Goal: Register for event/course

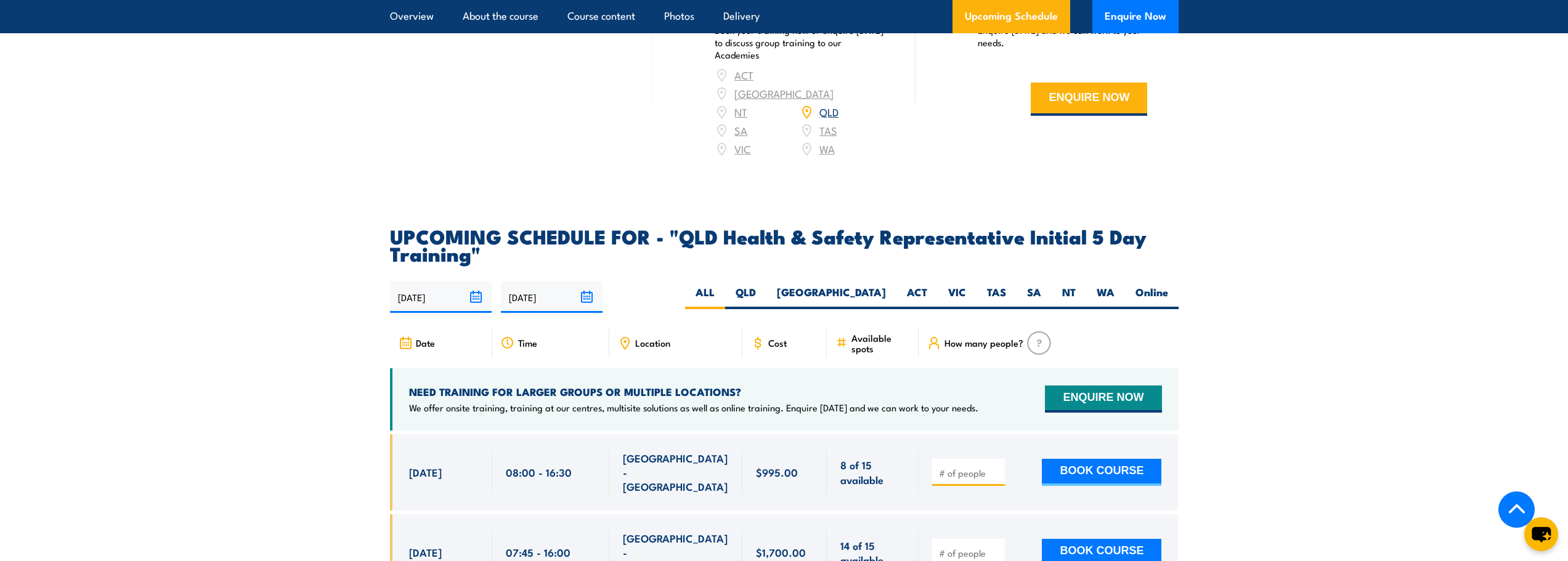
scroll to position [2093, 0]
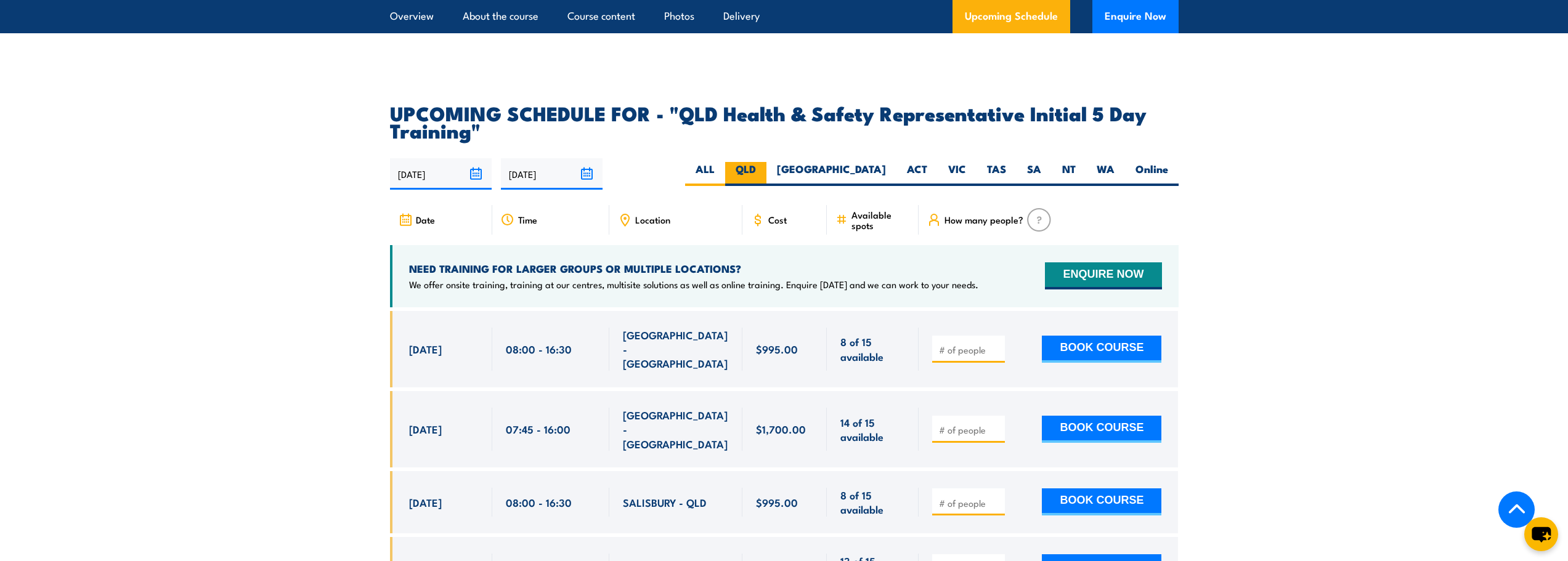
click at [766, 166] on label "QLD" at bounding box center [745, 174] width 41 height 24
click at [764, 166] on input "QLD" at bounding box center [760, 166] width 8 height 8
radio input "true"
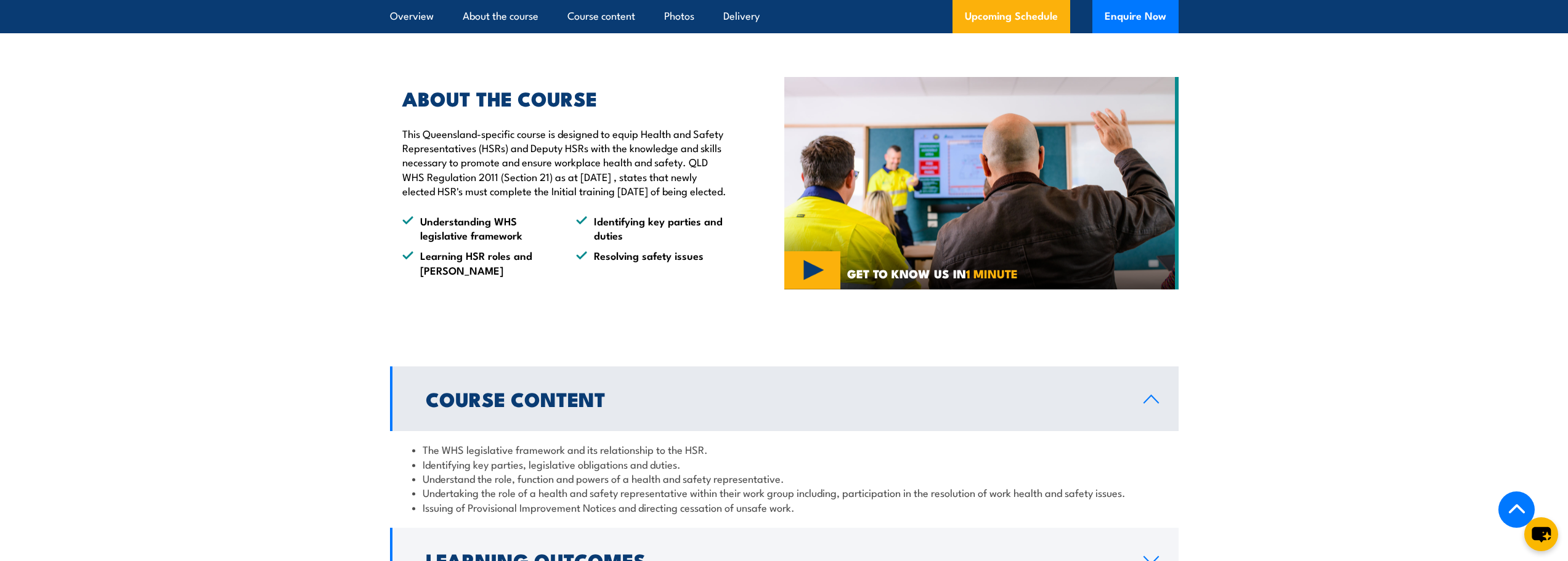
scroll to position [839, 0]
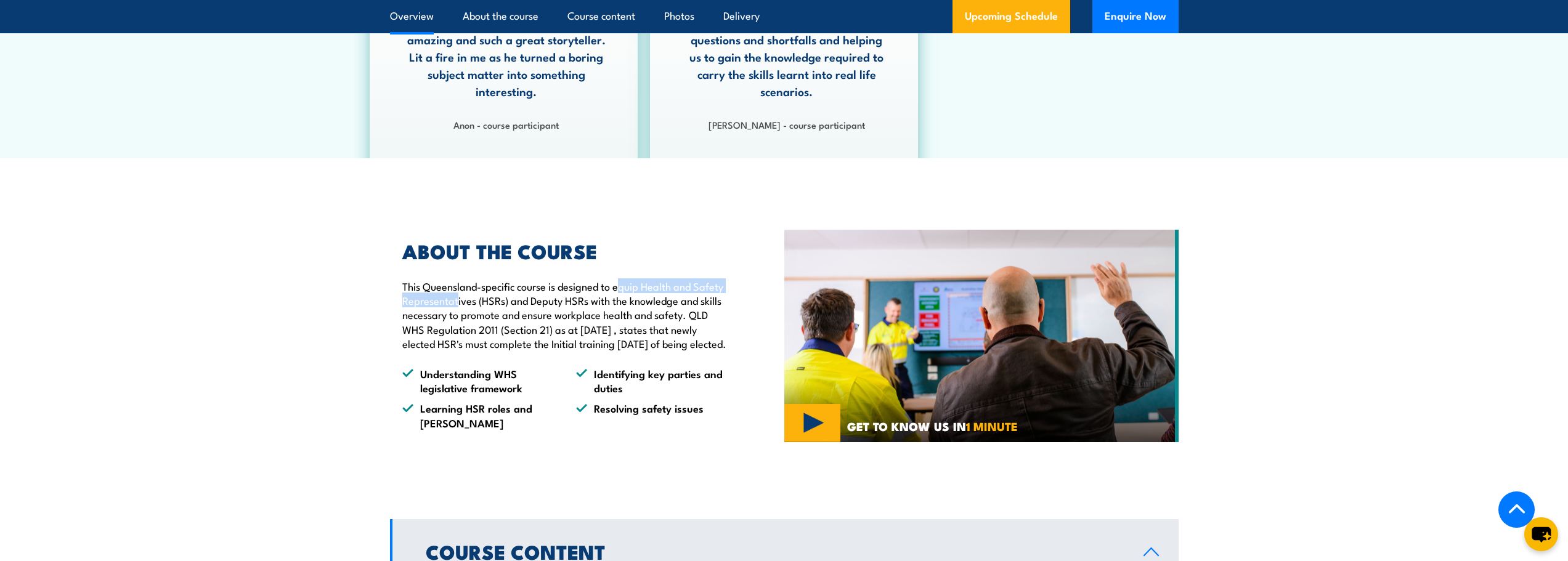
drag, startPoint x: 456, startPoint y: 293, endPoint x: 619, endPoint y: 292, distance: 163.0
click at [619, 292] on p "This Queensland-specific course is designed to equip Health and Safety Represen…" at bounding box center [564, 315] width 325 height 72
drag, startPoint x: 534, startPoint y: 292, endPoint x: 619, endPoint y: 295, distance: 85.1
click at [619, 295] on p "This Queensland-specific course is designed to equip Health and Safety Represen…" at bounding box center [564, 315] width 325 height 72
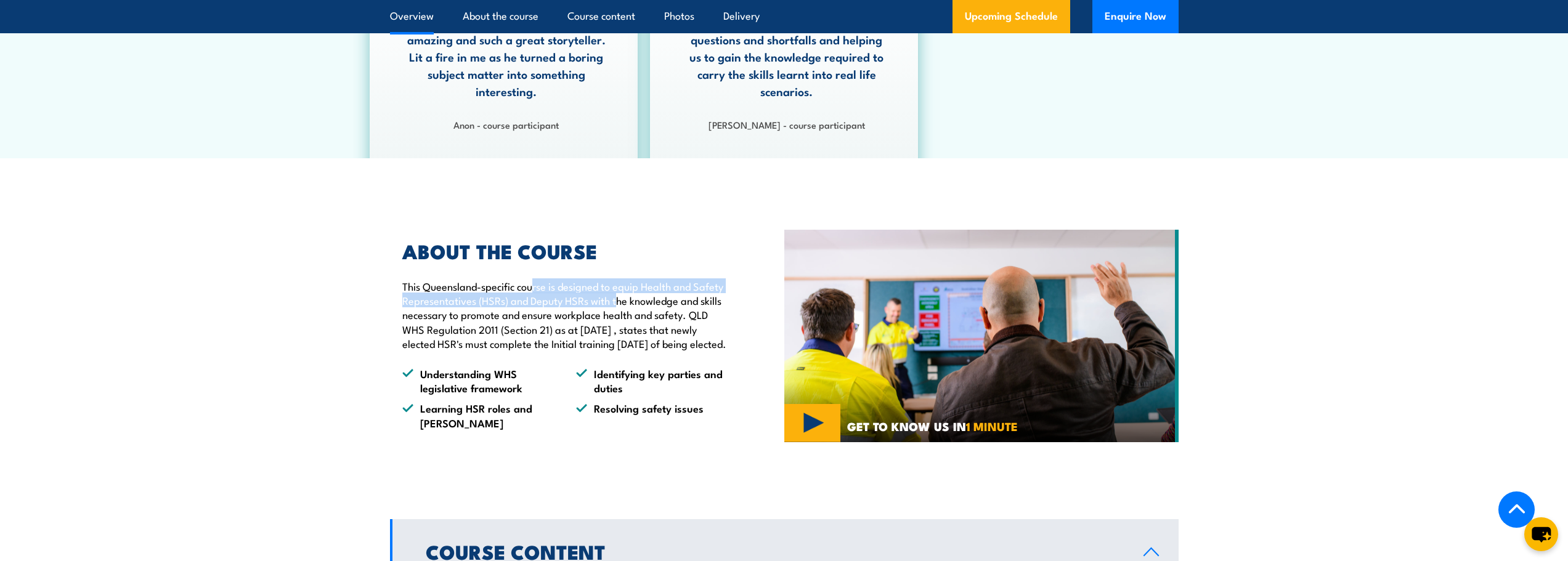
click at [619, 295] on p "This Queensland-specific course is designed to equip Health and Safety Represen…" at bounding box center [564, 315] width 325 height 72
drag, startPoint x: 508, startPoint y: 334, endPoint x: 557, endPoint y: 333, distance: 49.0
click at [557, 333] on p "This Queensland-specific course is designed to equip Health and Safety Represen…" at bounding box center [564, 315] width 325 height 72
click at [610, 331] on p "This Queensland-specific course is designed to equip Health and Safety Represen…" at bounding box center [564, 315] width 325 height 72
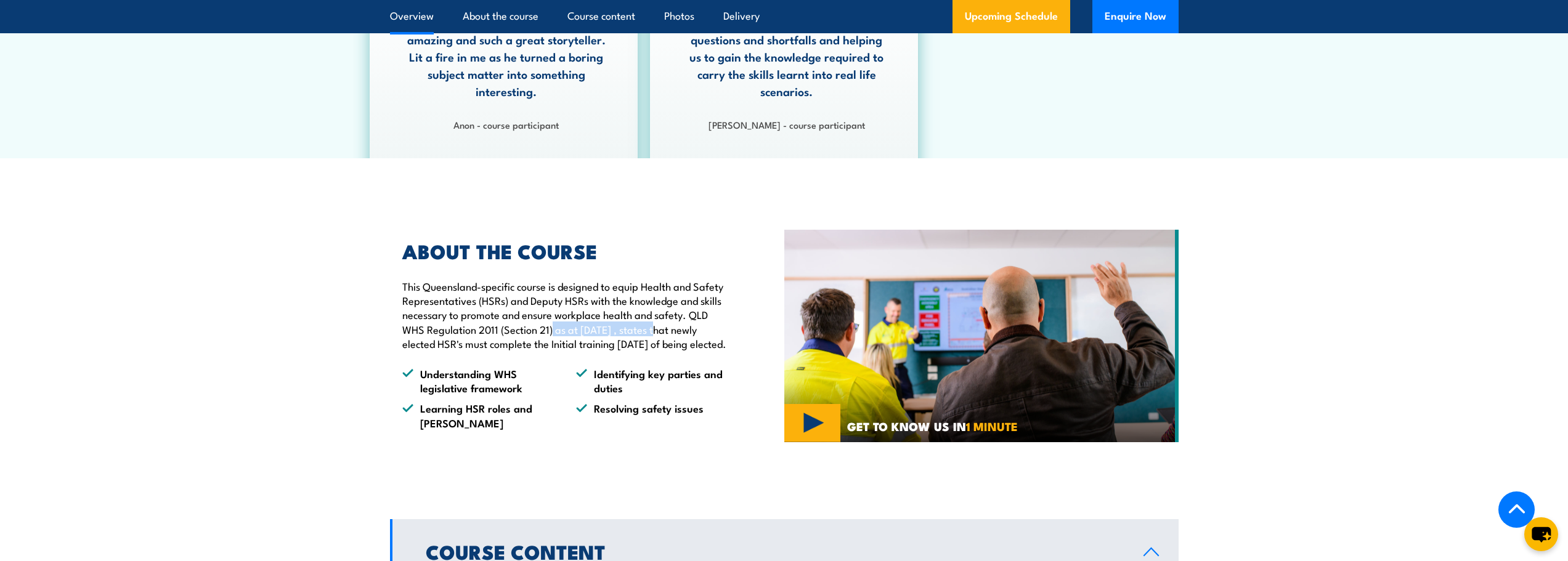
drag, startPoint x: 656, startPoint y: 330, endPoint x: 545, endPoint y: 327, distance: 111.0
click at [551, 328] on p "This Queensland-specific course is designed to equip Health and Safety Represen…" at bounding box center [564, 315] width 325 height 72
click at [540, 327] on p "This Queensland-specific course is designed to equip Health and Safety Represen…" at bounding box center [564, 315] width 325 height 72
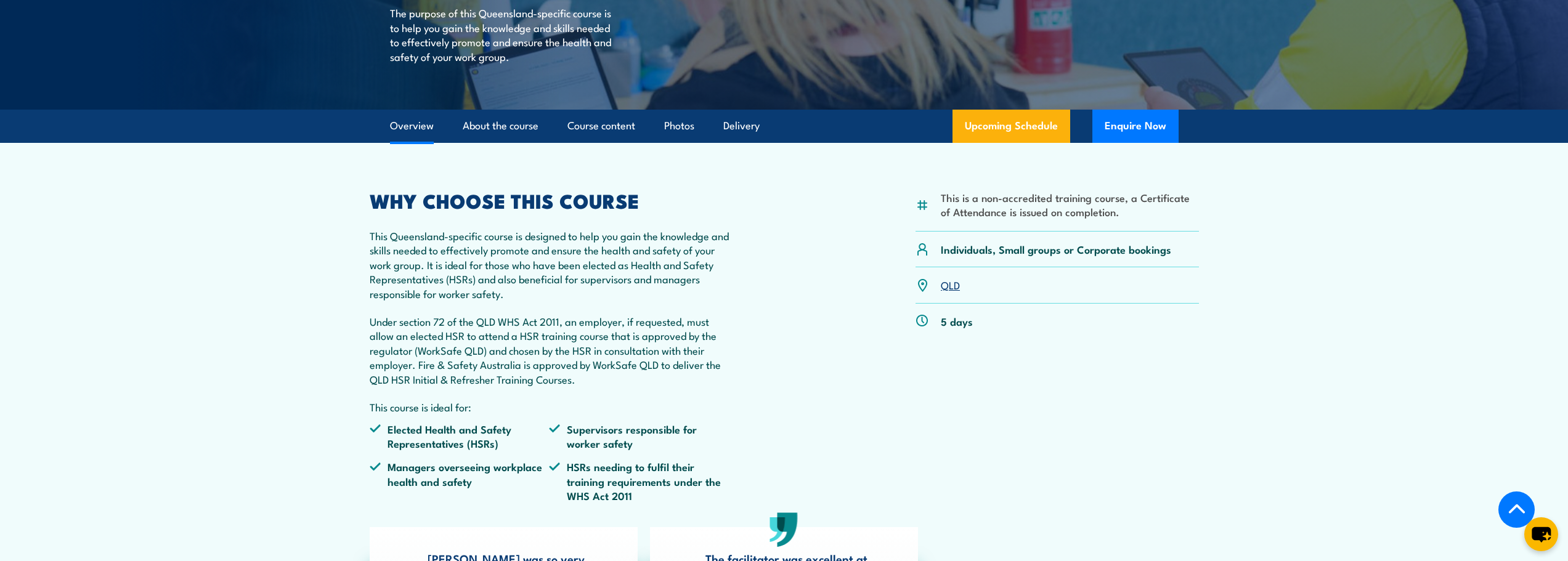
scroll to position [284, 0]
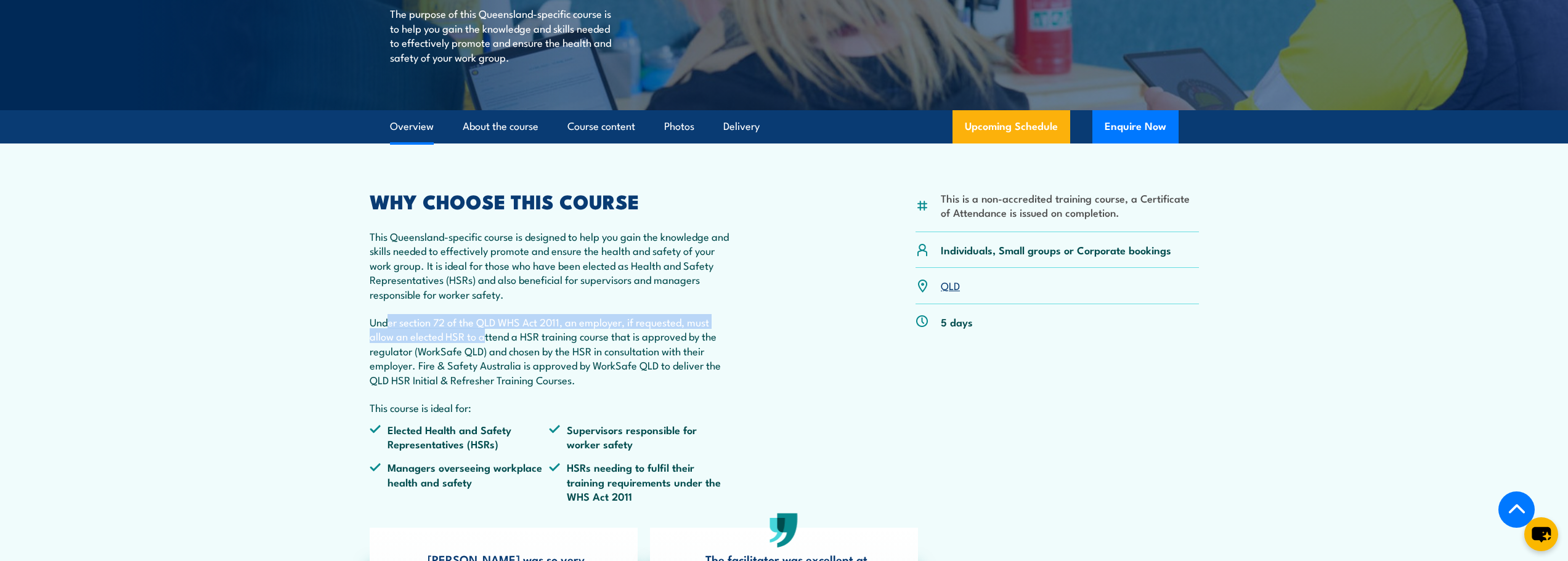
drag, startPoint x: 388, startPoint y: 327, endPoint x: 486, endPoint y: 331, distance: 98.1
click at [486, 331] on p "Under section 72 of the QLD WHS Act 2011, an employer, if requested, must allow…" at bounding box center [549, 350] width 360 height 72
click at [531, 327] on p "Under section 72 of the QLD WHS Act 2011, an employer, if requested, must allow…" at bounding box center [549, 350] width 360 height 72
drag, startPoint x: 402, startPoint y: 326, endPoint x: 526, endPoint y: 327, distance: 124.0
click at [526, 327] on p "Under section 72 of the QLD WHS Act 2011, an employer, if requested, must allow…" at bounding box center [549, 350] width 360 height 72
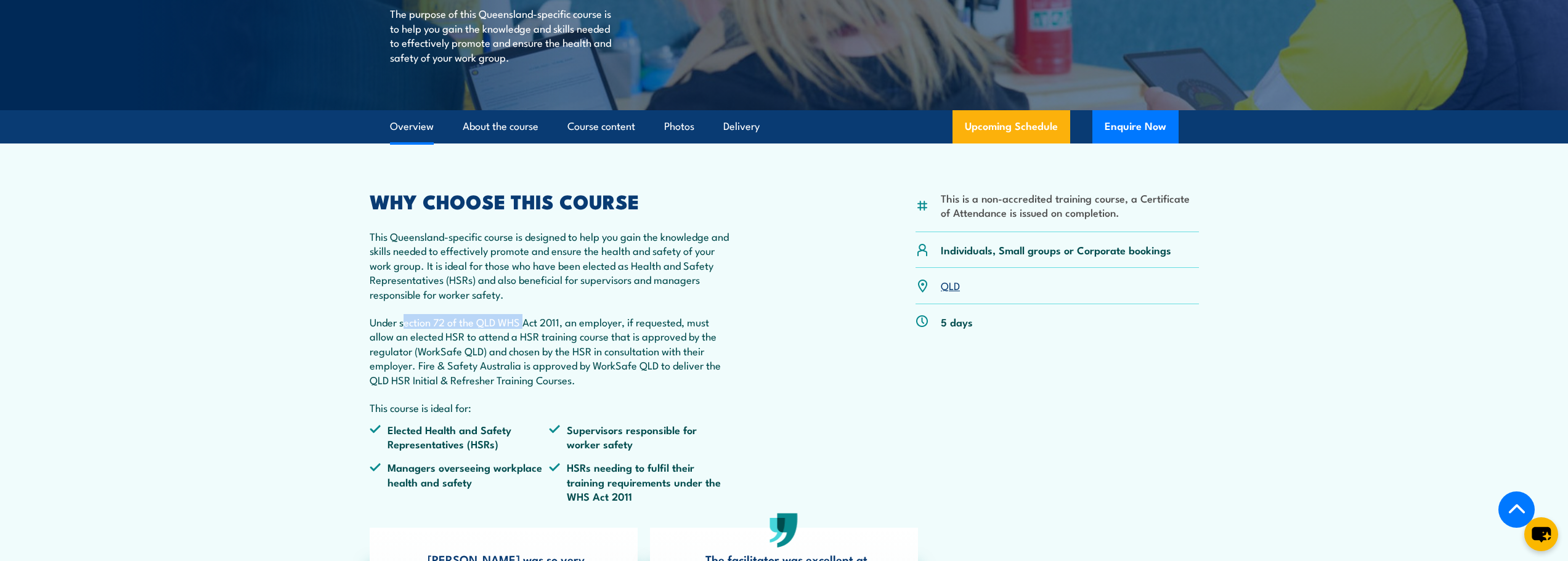
click at [528, 327] on p "Under section 72 of the QLD WHS Act 2011, an employer, if requested, must allow…" at bounding box center [549, 350] width 360 height 72
drag, startPoint x: 484, startPoint y: 319, endPoint x: 699, endPoint y: 317, distance: 215.0
click at [699, 317] on p "Under section 72 of the QLD WHS Act 2011, an employer, if requested, must allow…" at bounding box center [549, 350] width 360 height 72
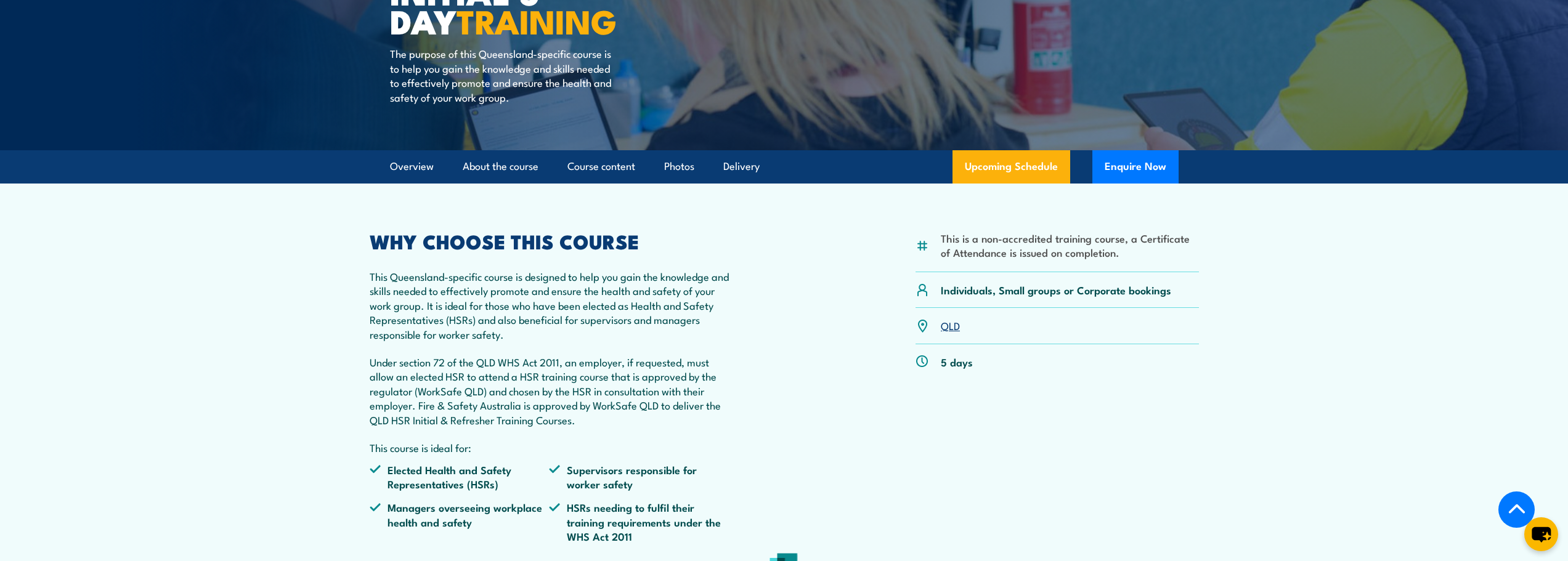
scroll to position [246, 0]
